Goal: Information Seeking & Learning: Learn about a topic

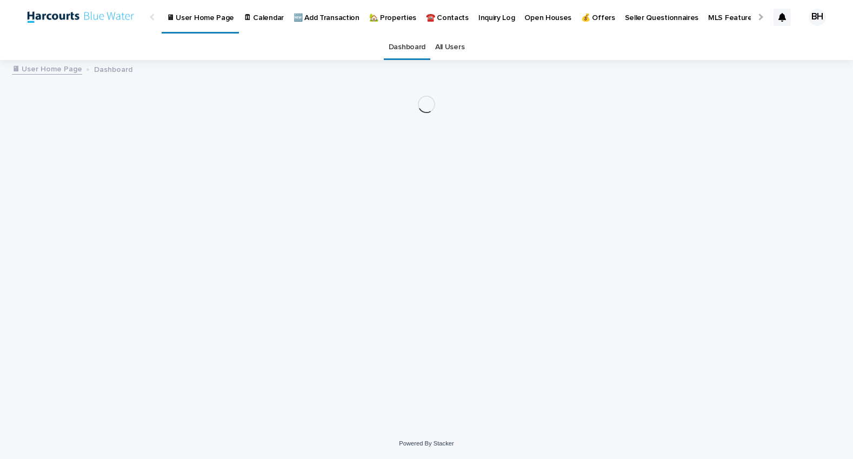
click at [379, 22] on p "🏡 Properties" at bounding box center [392, 11] width 47 height 23
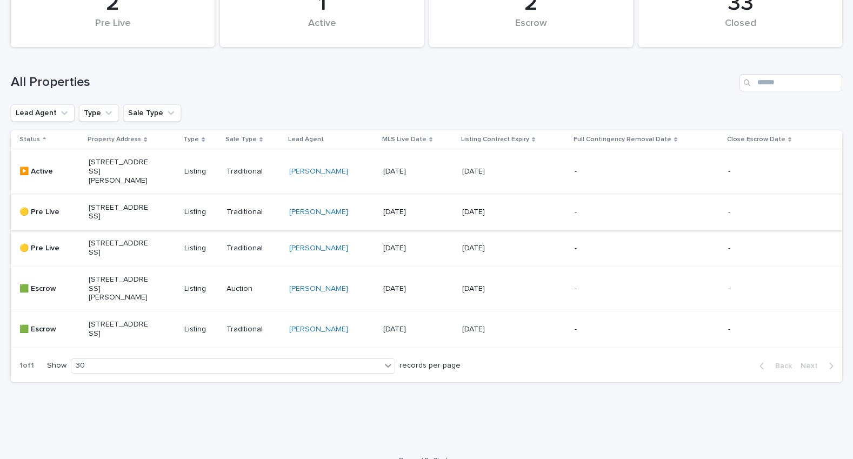
scroll to position [113, 0]
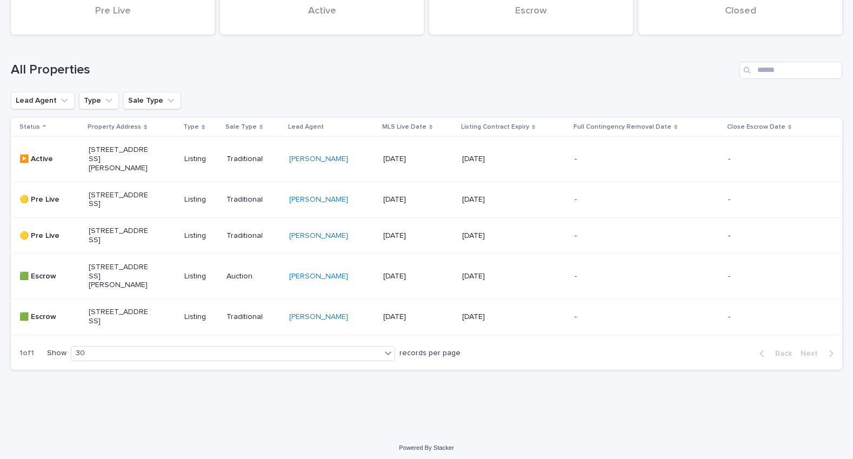
click at [73, 163] on p "▶️ Active" at bounding box center [49, 159] width 60 height 9
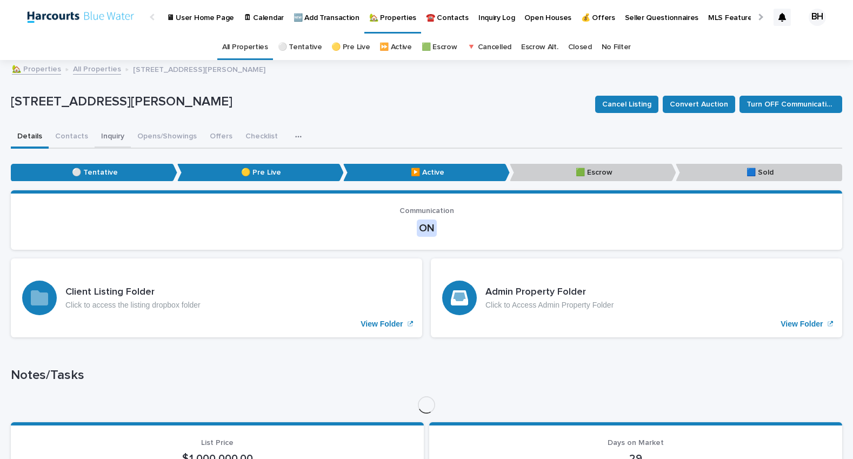
click at [95, 142] on button "Inquiry" at bounding box center [113, 137] width 36 height 23
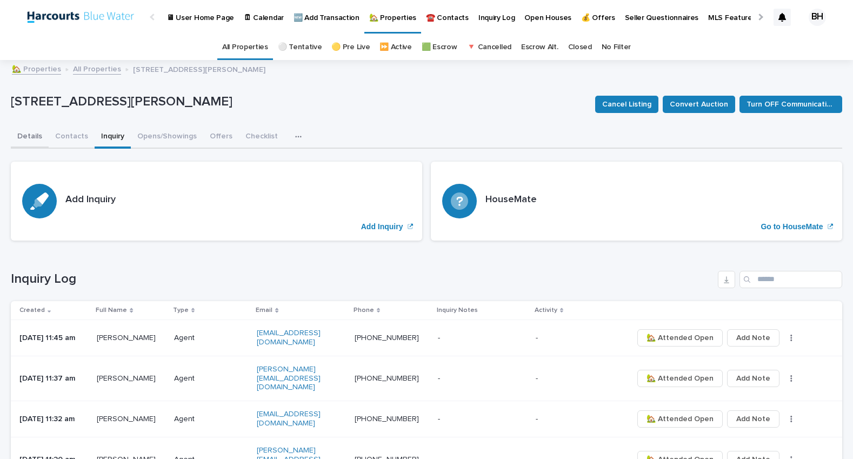
click at [28, 136] on button "Details" at bounding box center [30, 137] width 38 height 23
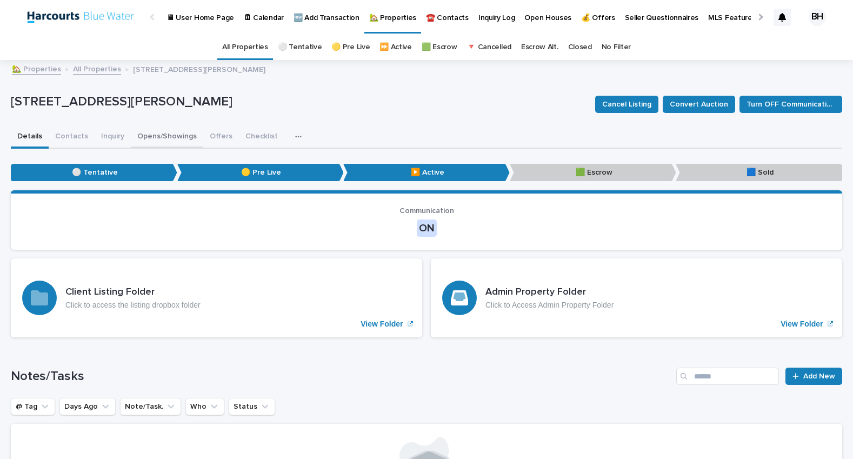
click at [170, 136] on button "Opens/Showings" at bounding box center [167, 137] width 72 height 23
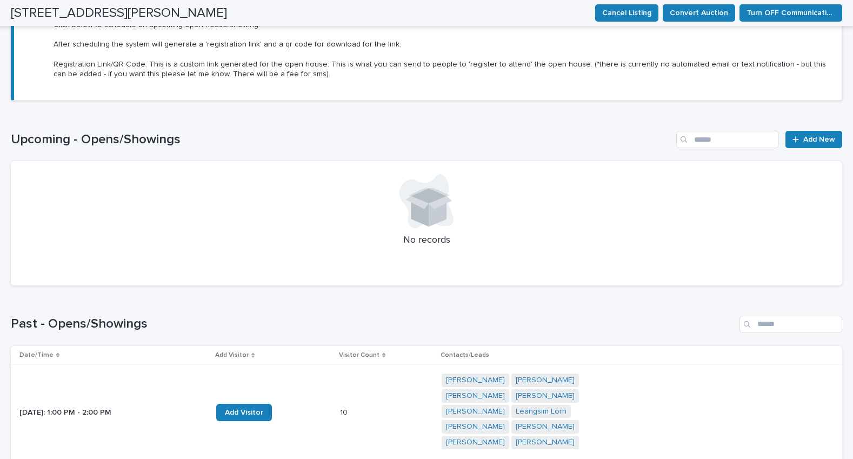
scroll to position [436, 0]
